Goal: Use online tool/utility: Use online tool/utility

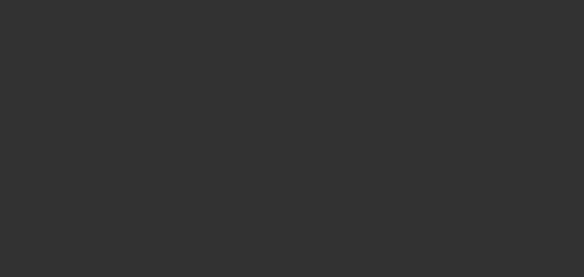
select select "0"
select select "2"
select select "0.1"
select select "4"
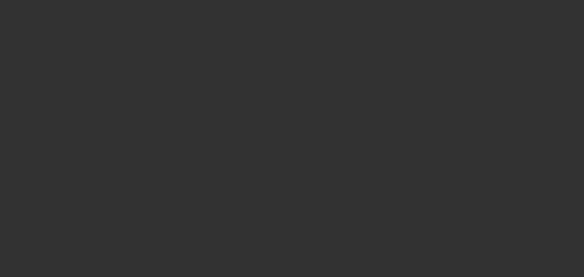
select select "0"
select select "2"
select select "0.1"
select select "4"
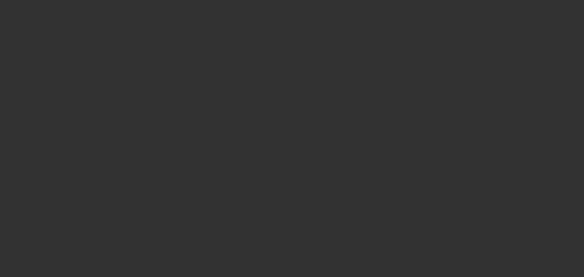
select select "0"
select select "2"
select select "0.1"
select select "4"
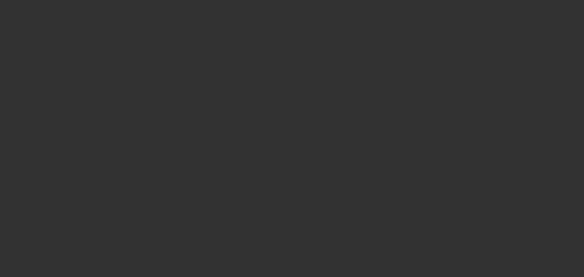
select select "0"
select select "2"
select select "0.1"
select select "4"
